Goal: Navigation & Orientation: Find specific page/section

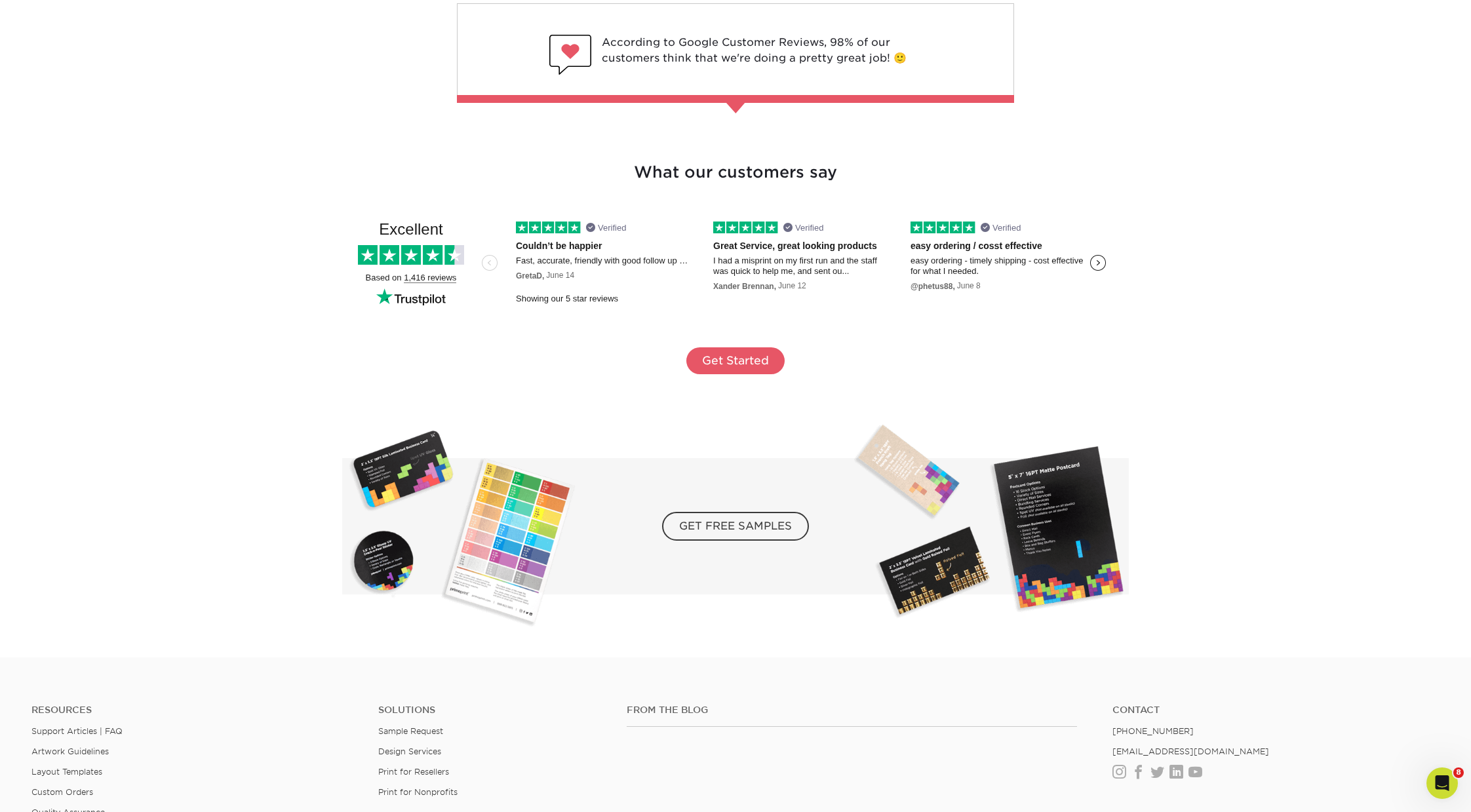
scroll to position [2104, 0]
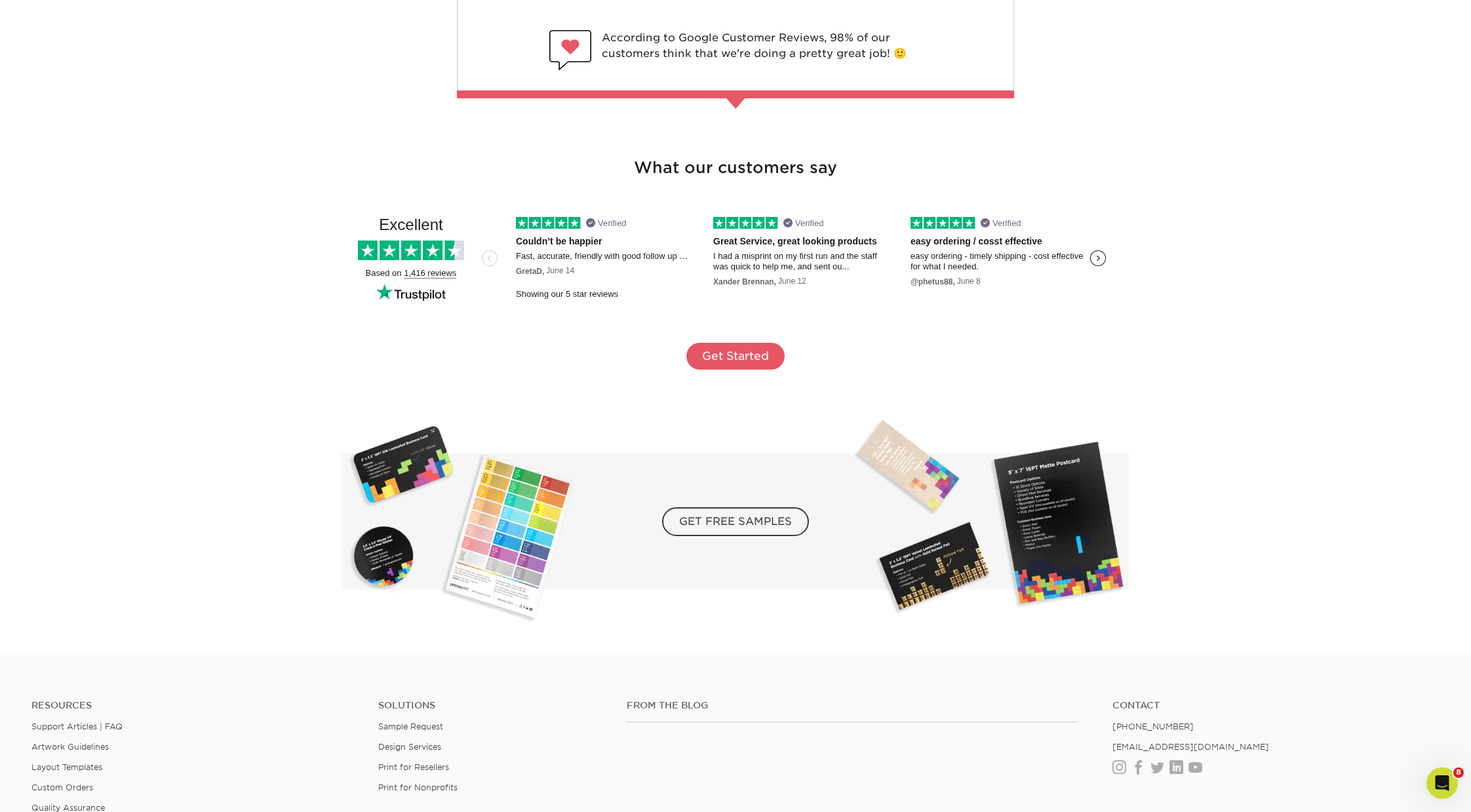
click at [820, 170] on h3 "What our customers say" at bounding box center [736, 152] width 766 height 55
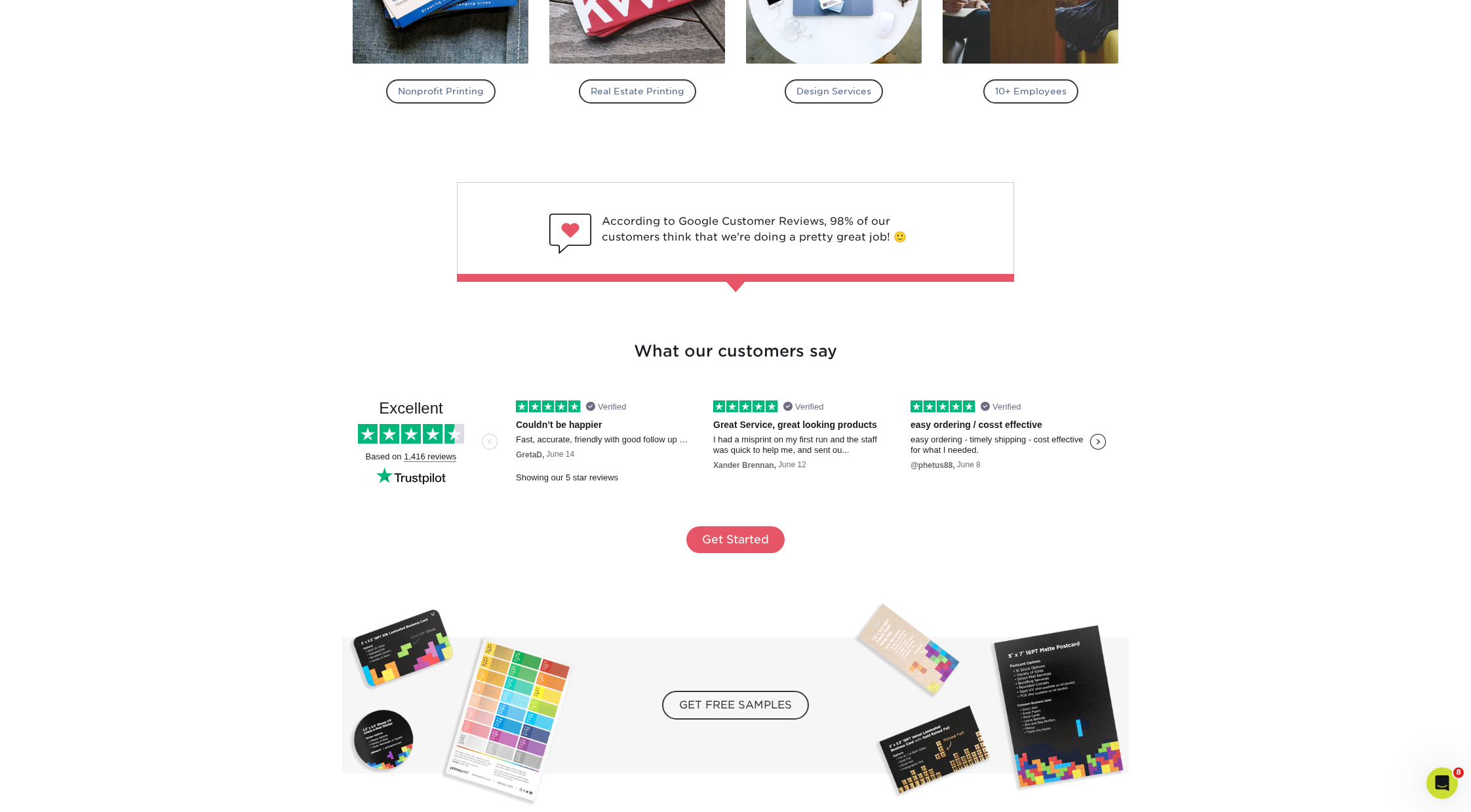
scroll to position [1922, 0]
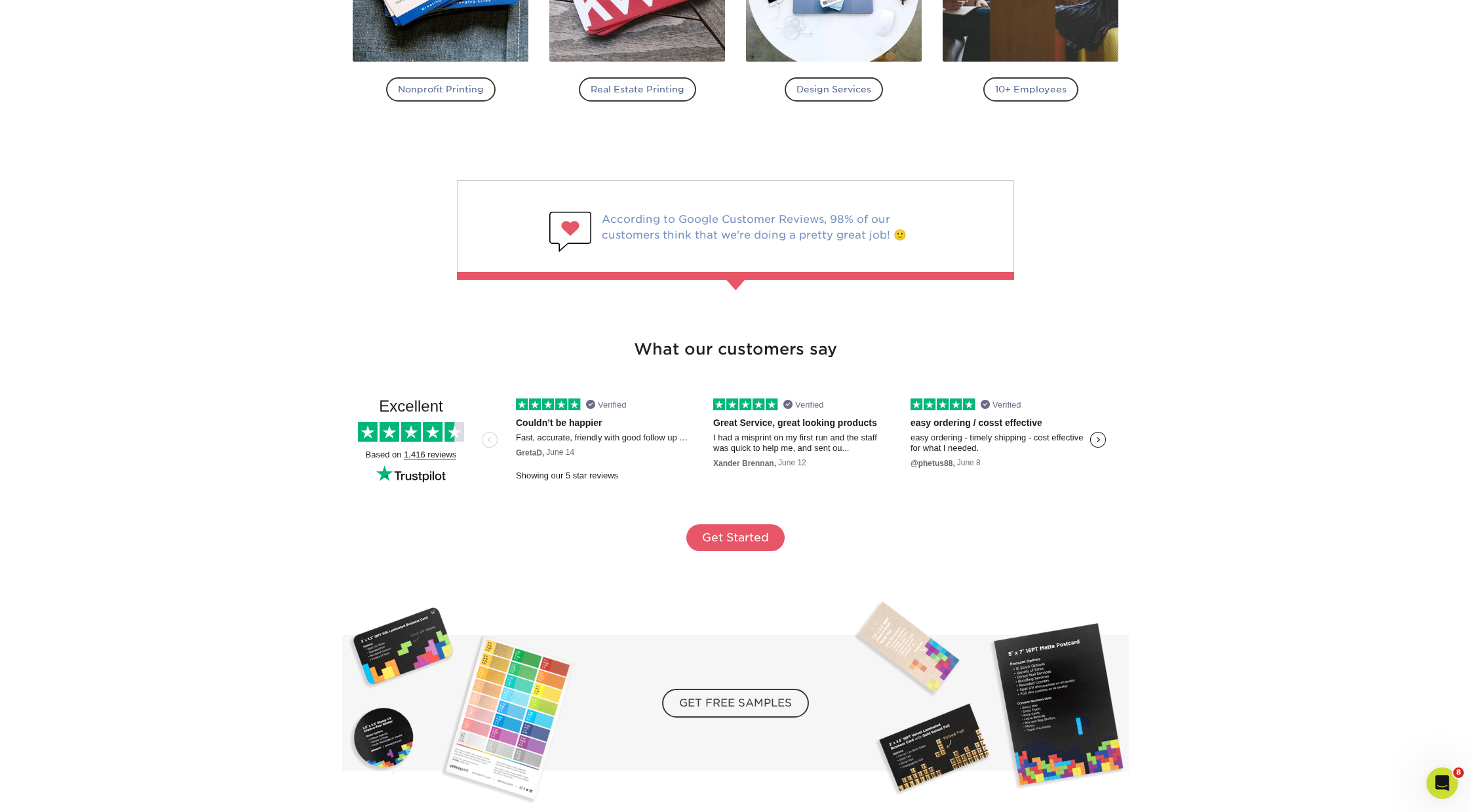
click at [742, 229] on div at bounding box center [736, 227] width 557 height 95
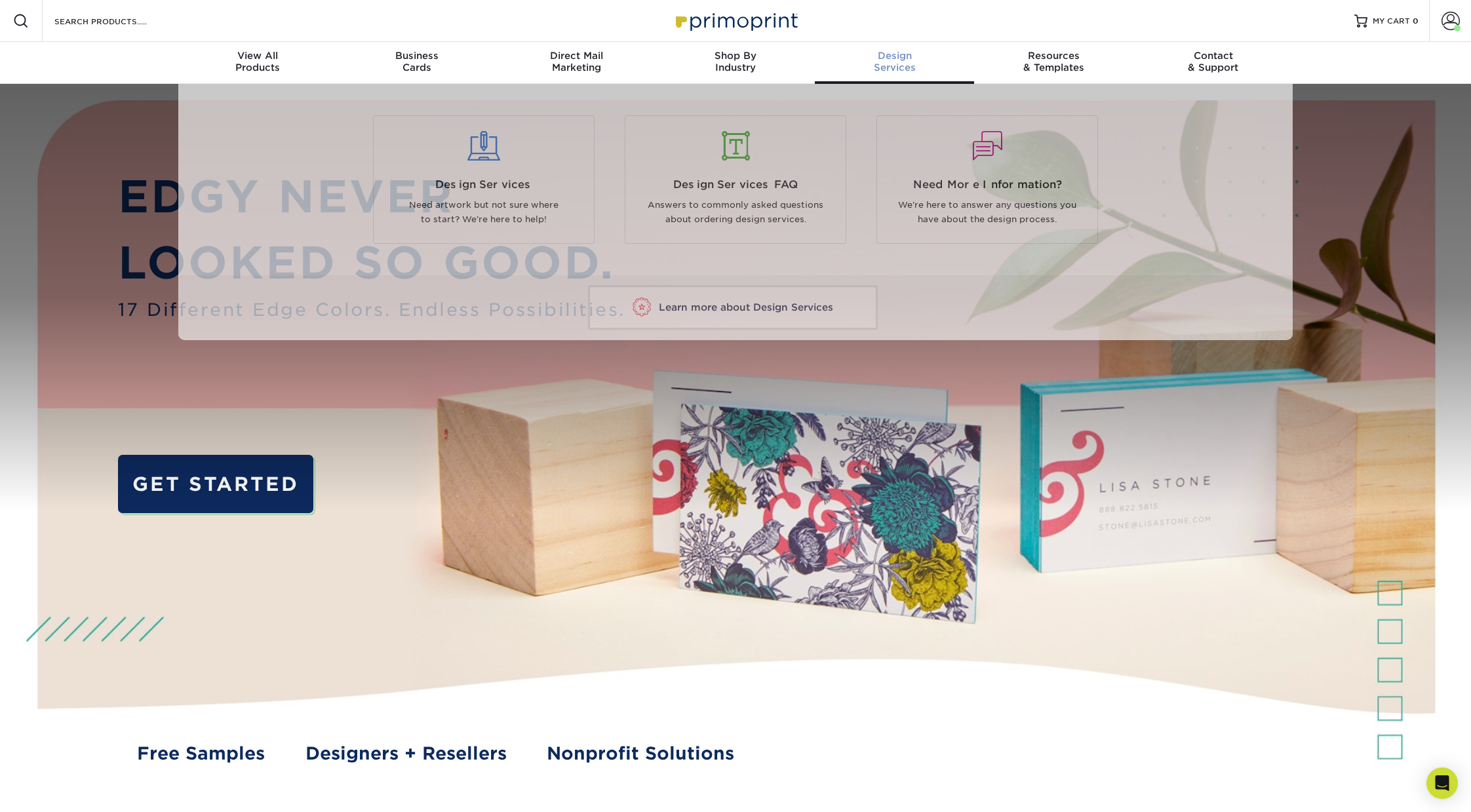
click at [889, 68] on div "Design Services" at bounding box center [895, 62] width 159 height 24
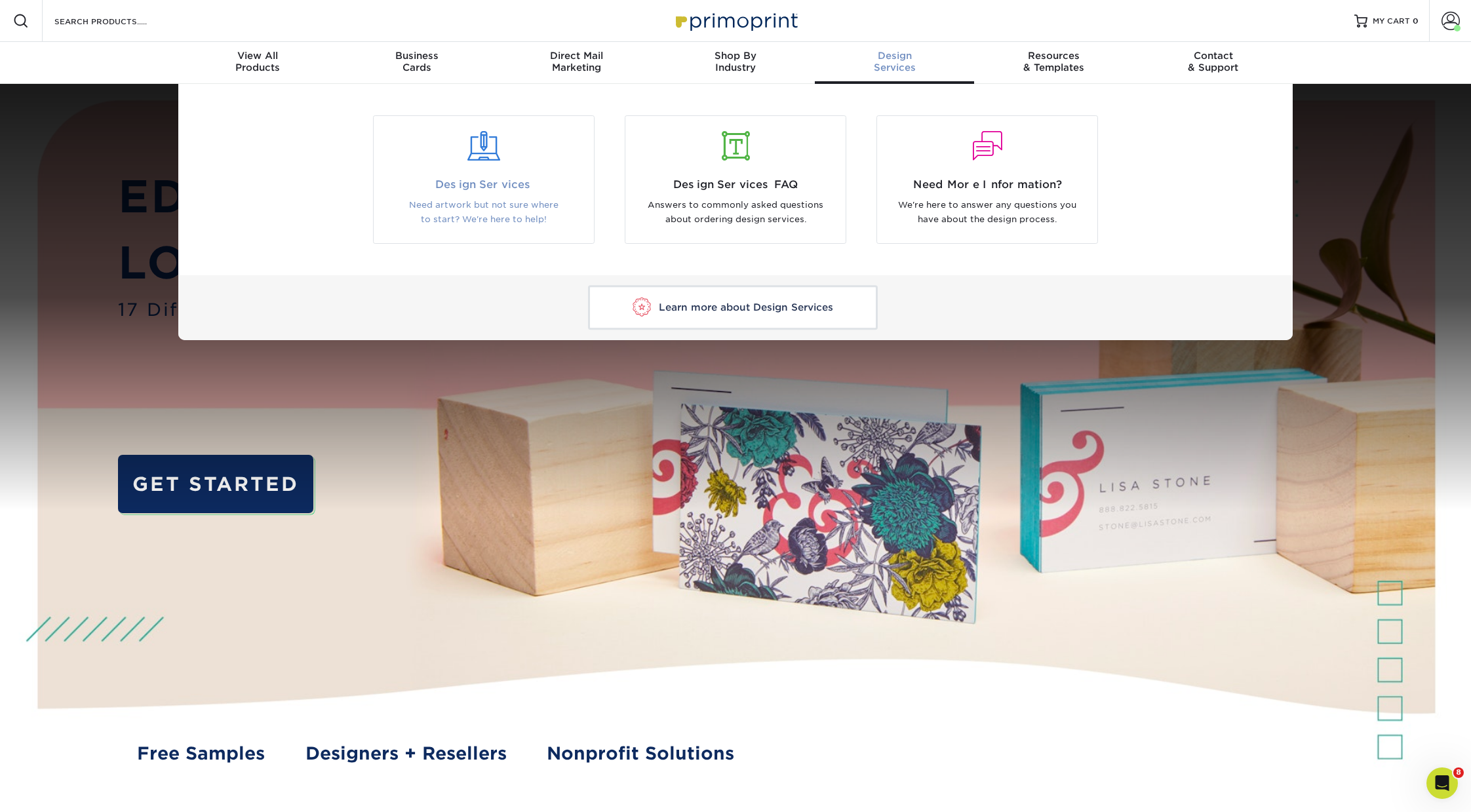
click at [495, 122] on div "Design Services Need artwork but not sure where to start? We're here to help!" at bounding box center [484, 179] width 222 height 128
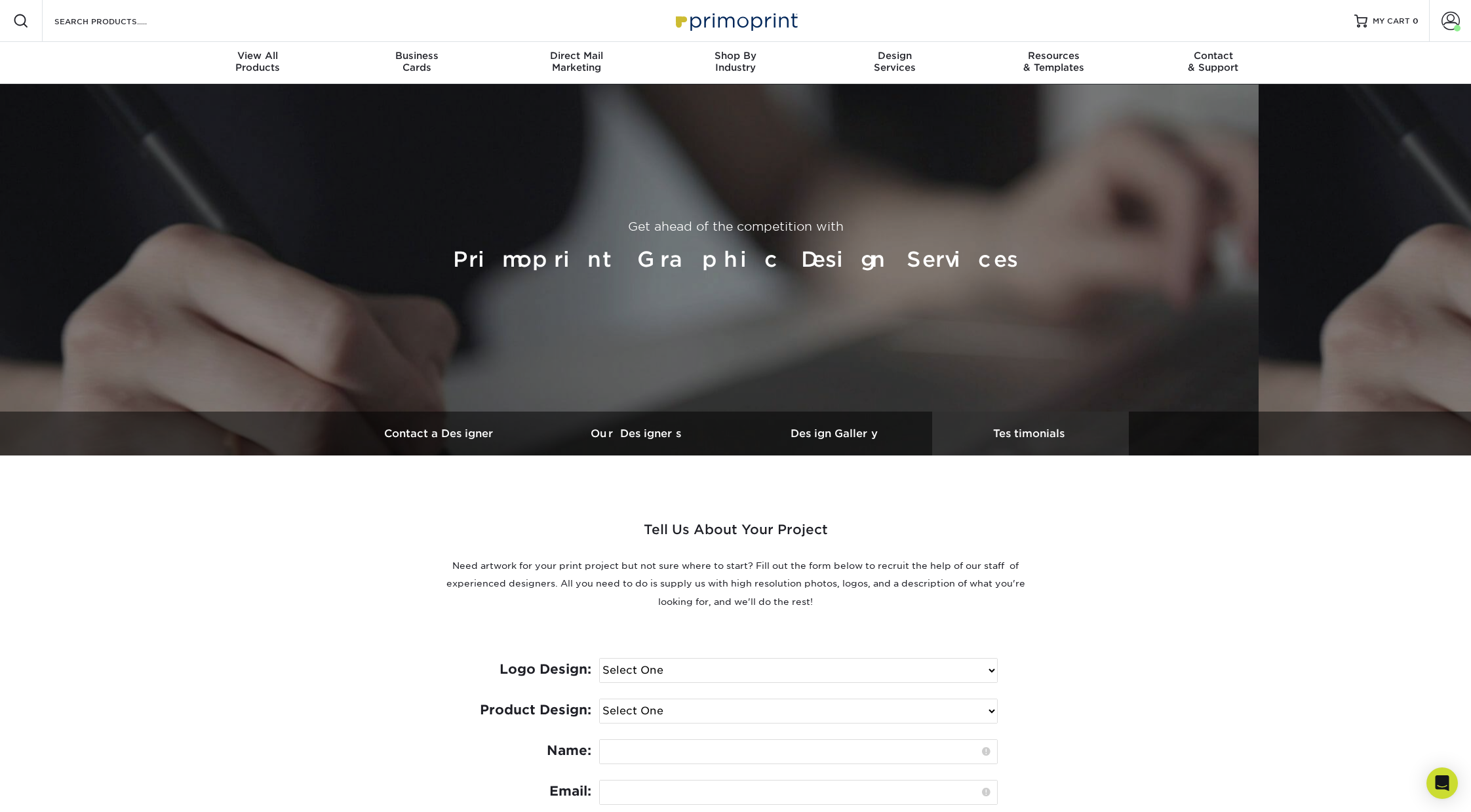
click at [1042, 432] on h3 "Testimonials" at bounding box center [1030, 433] width 197 height 12
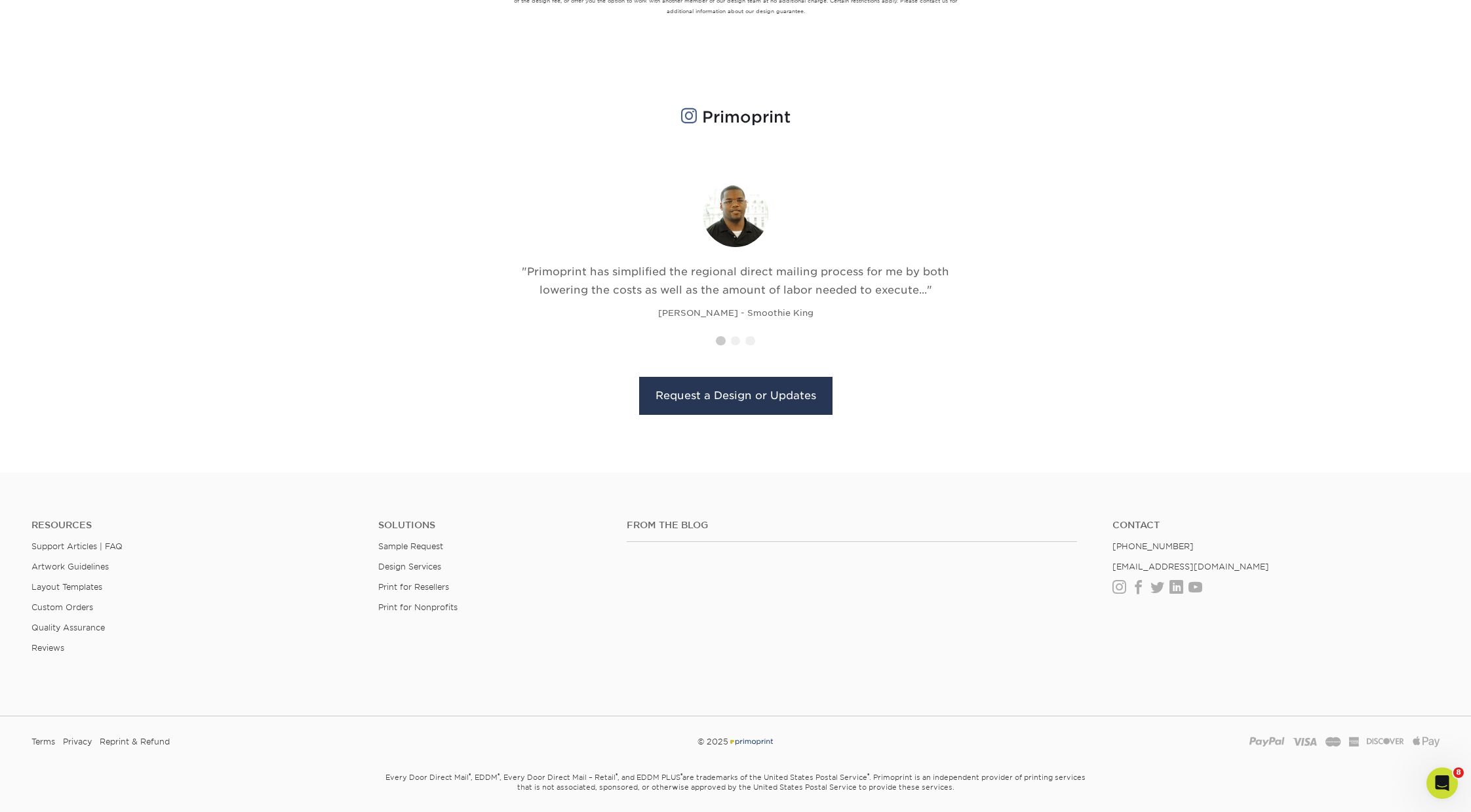
scroll to position [1248, 0]
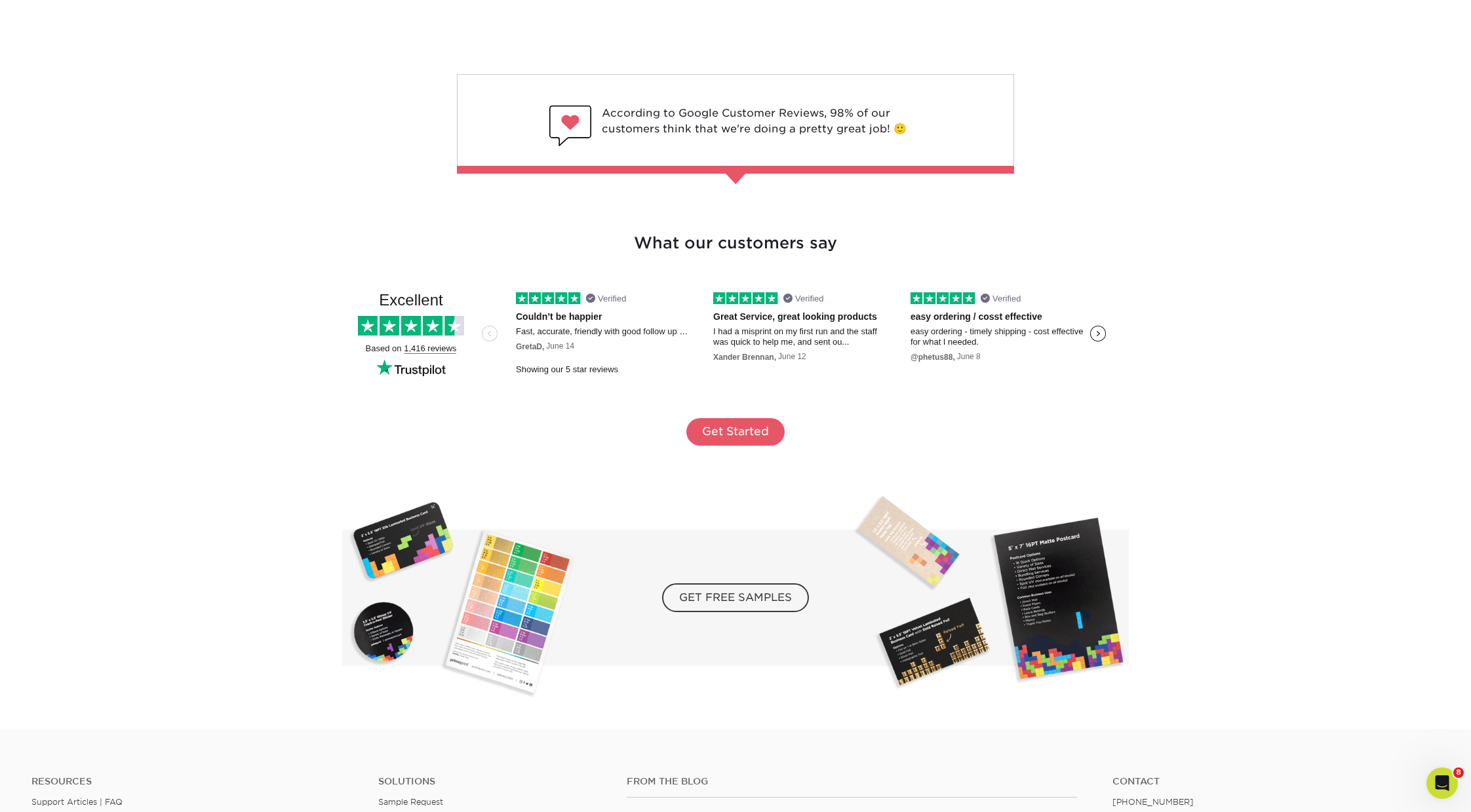
scroll to position [2355, 0]
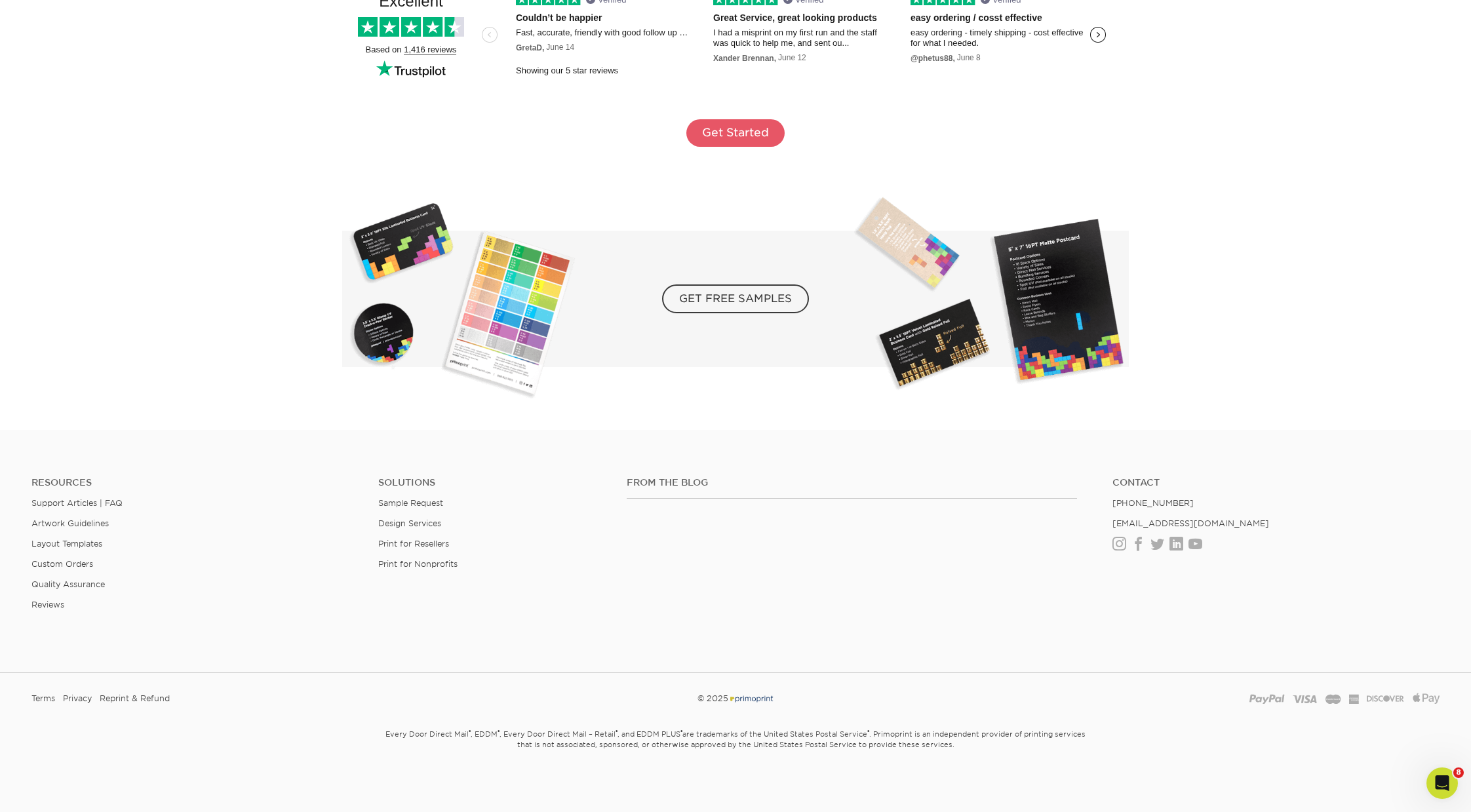
click at [660, 485] on h4 "From the Blog" at bounding box center [852, 482] width 450 height 11
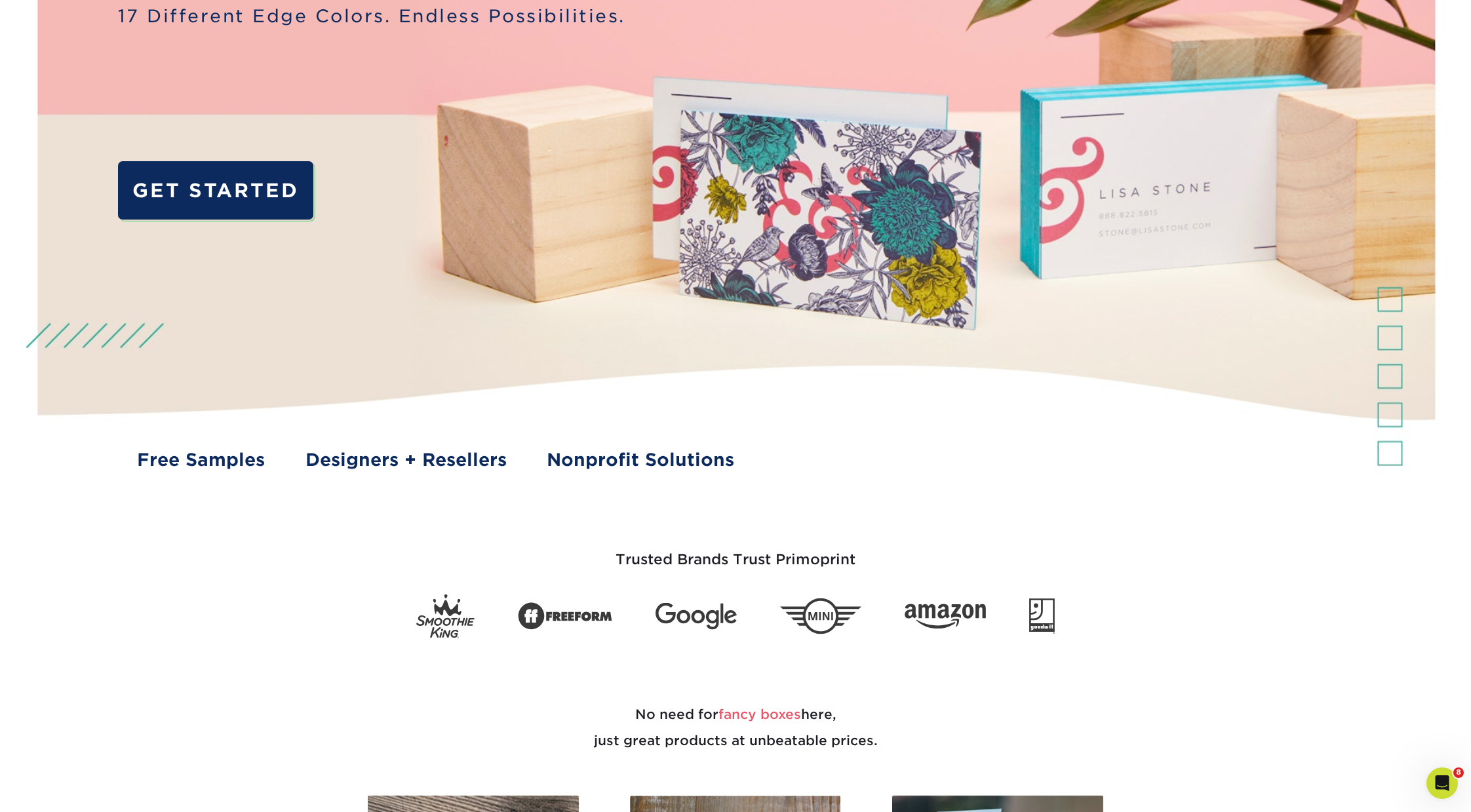
scroll to position [0, 0]
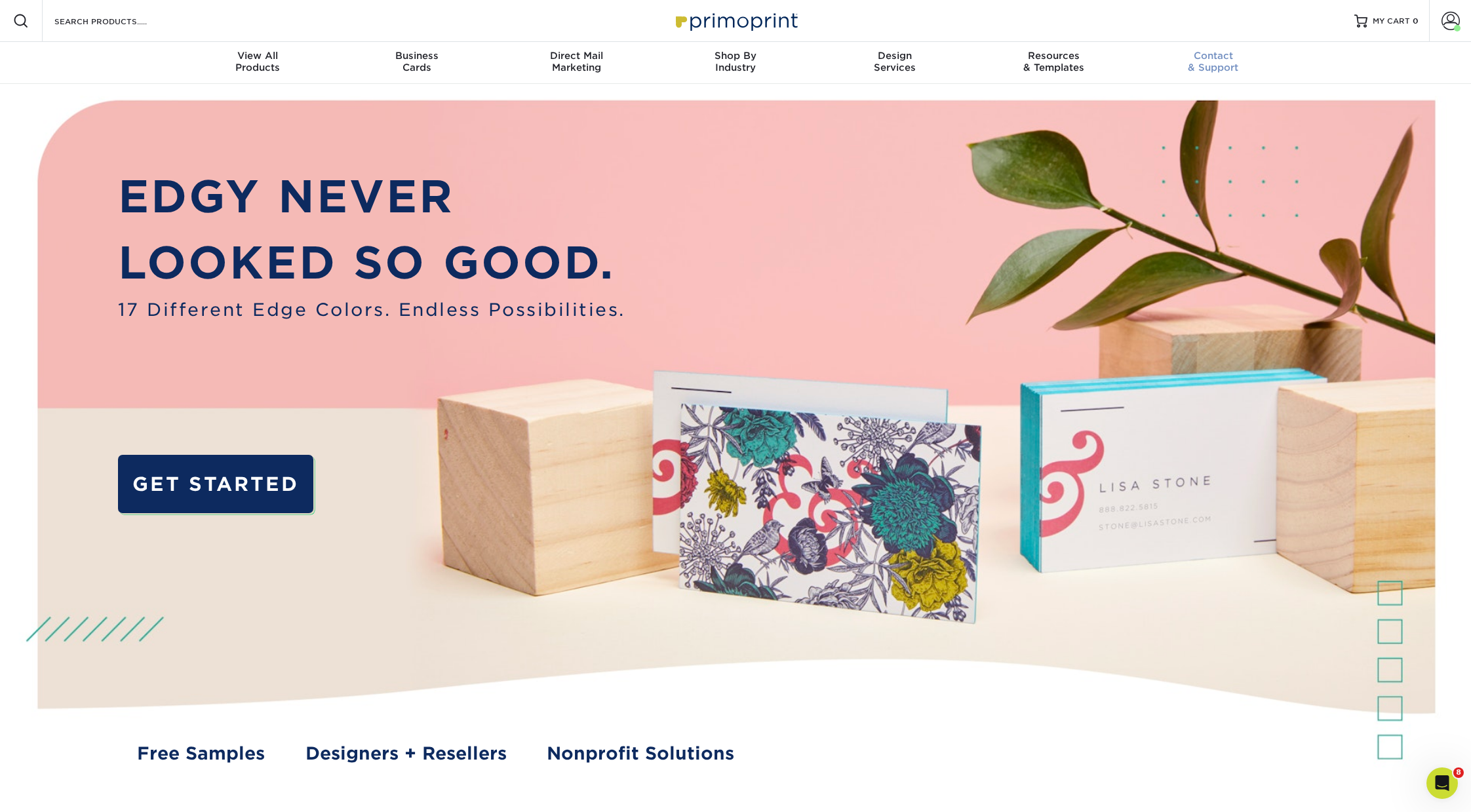
click at [1200, 62] on div "Contact & Support" at bounding box center [1213, 62] width 159 height 24
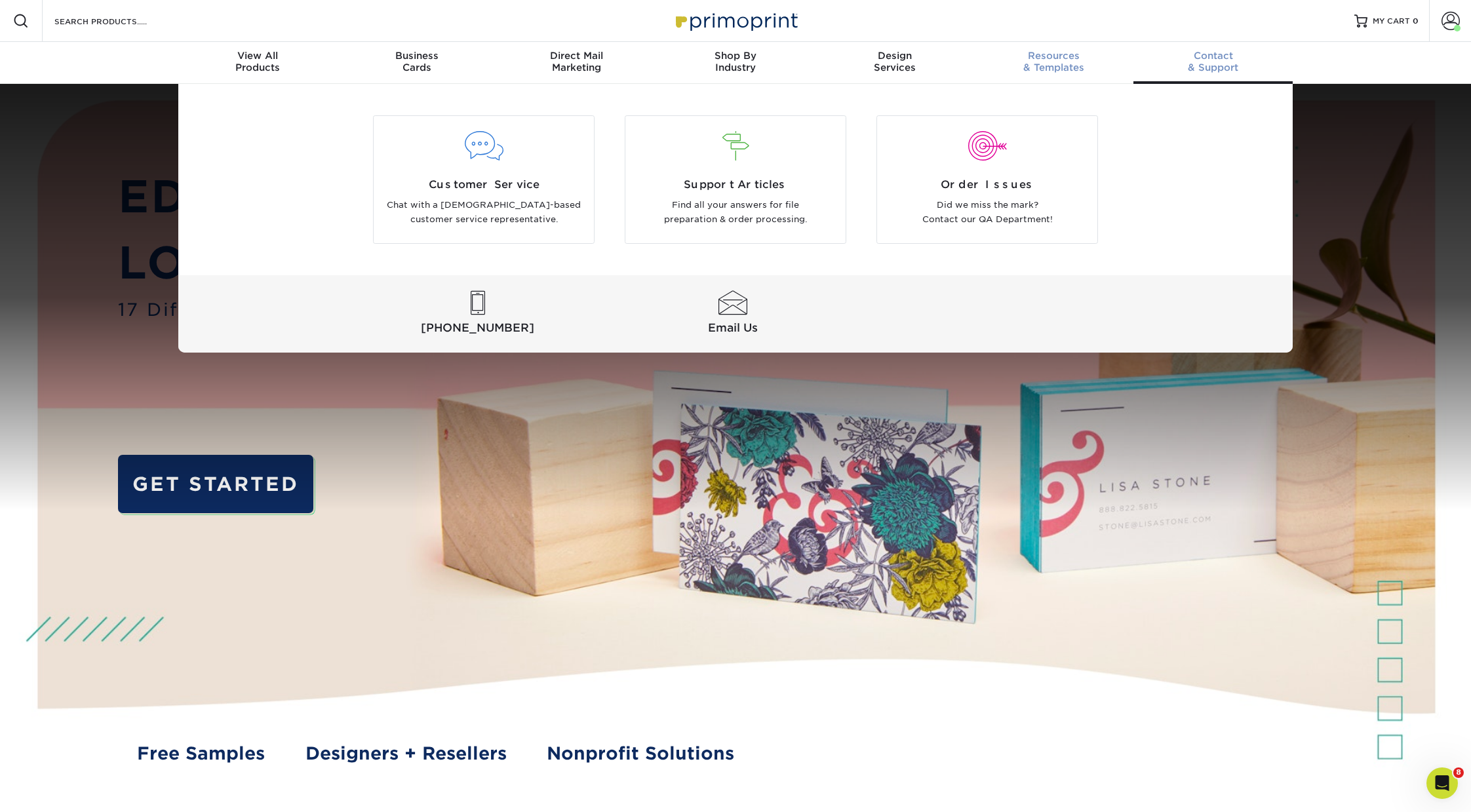
click at [1040, 60] on span "Resources" at bounding box center [1054, 56] width 159 height 12
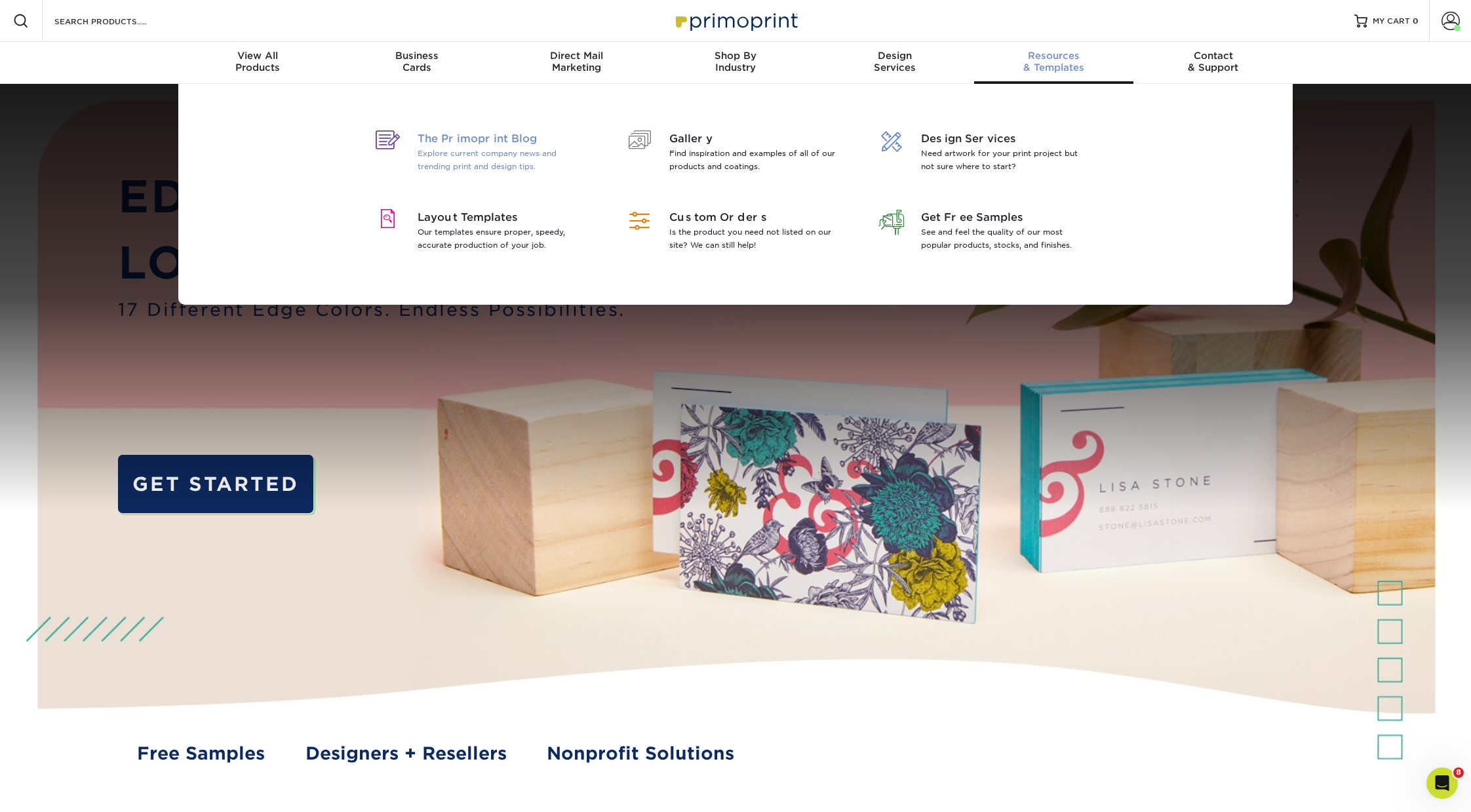
click at [474, 143] on span "The Primoprint Blog" at bounding box center [502, 139] width 170 height 16
click at [455, 143] on span "The Primoprint Blog" at bounding box center [502, 139] width 170 height 16
click at [521, 137] on span "The Primoprint Blog" at bounding box center [502, 139] width 170 height 16
